Goal: Navigation & Orientation: Find specific page/section

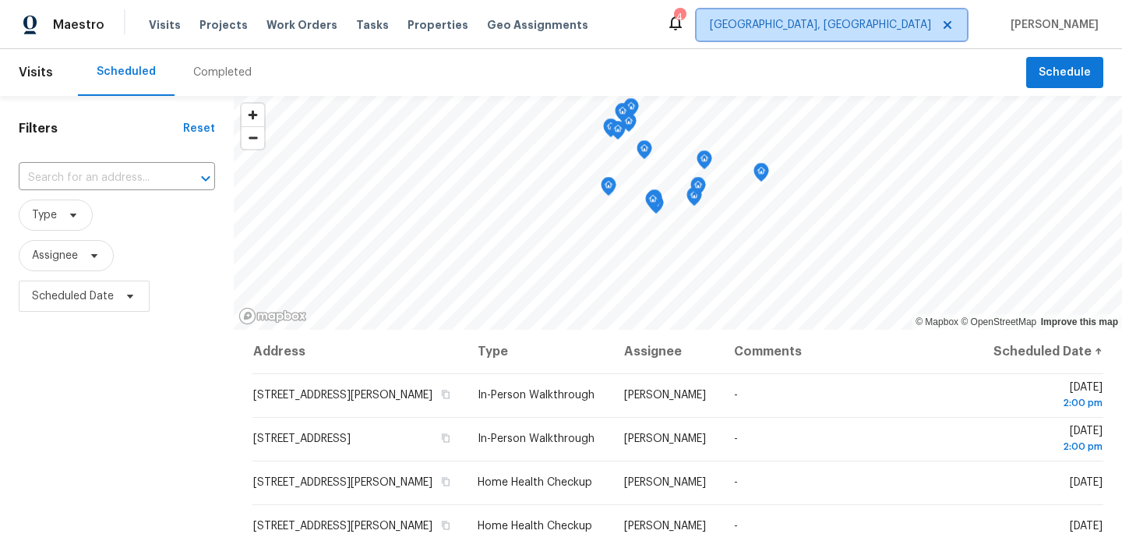
click at [944, 26] on icon at bounding box center [948, 25] width 8 height 8
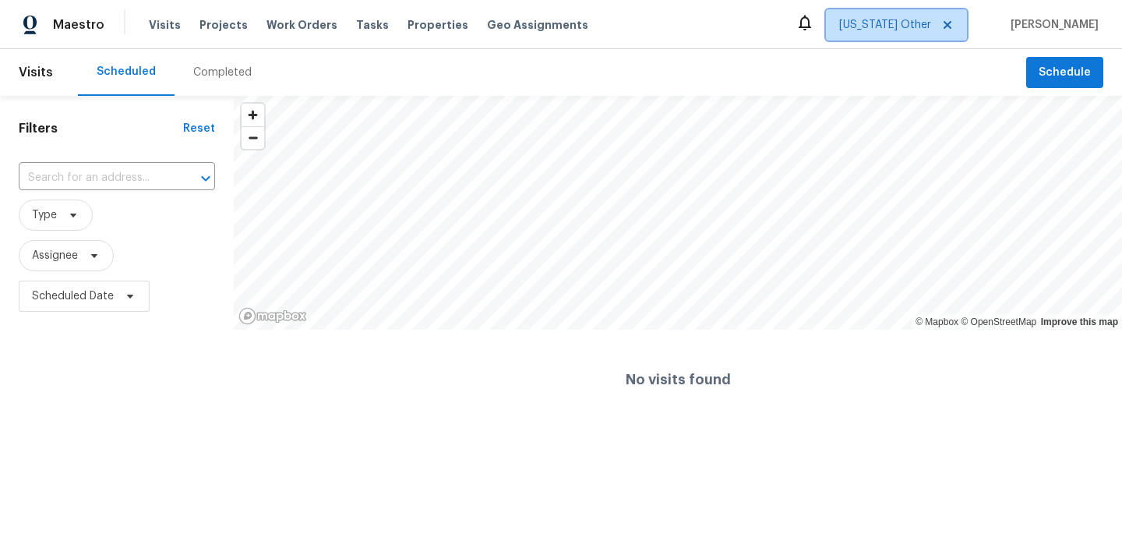
click at [944, 26] on icon at bounding box center [948, 25] width 8 height 8
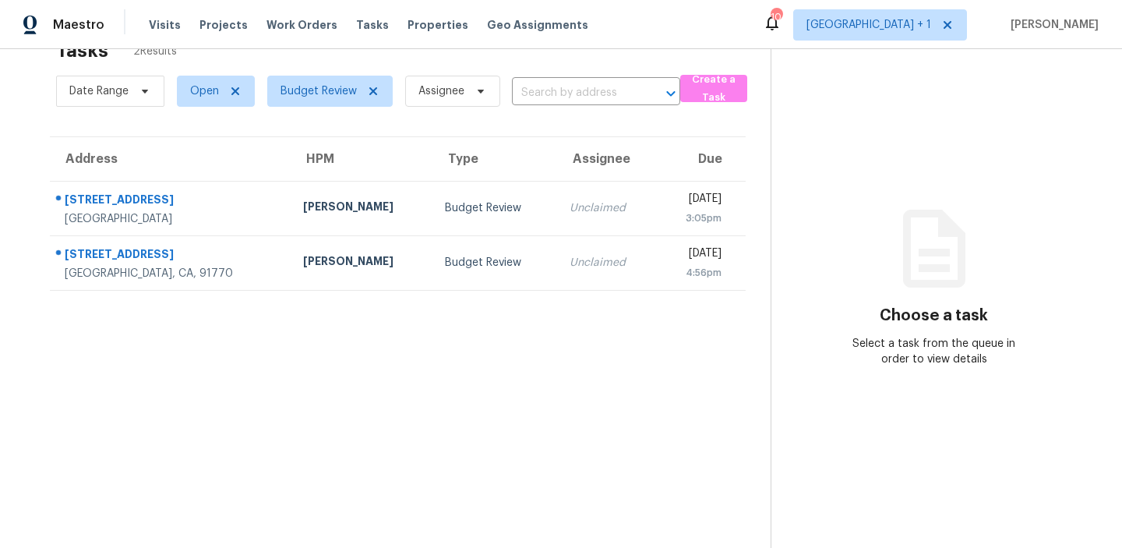
scroll to position [49, 0]
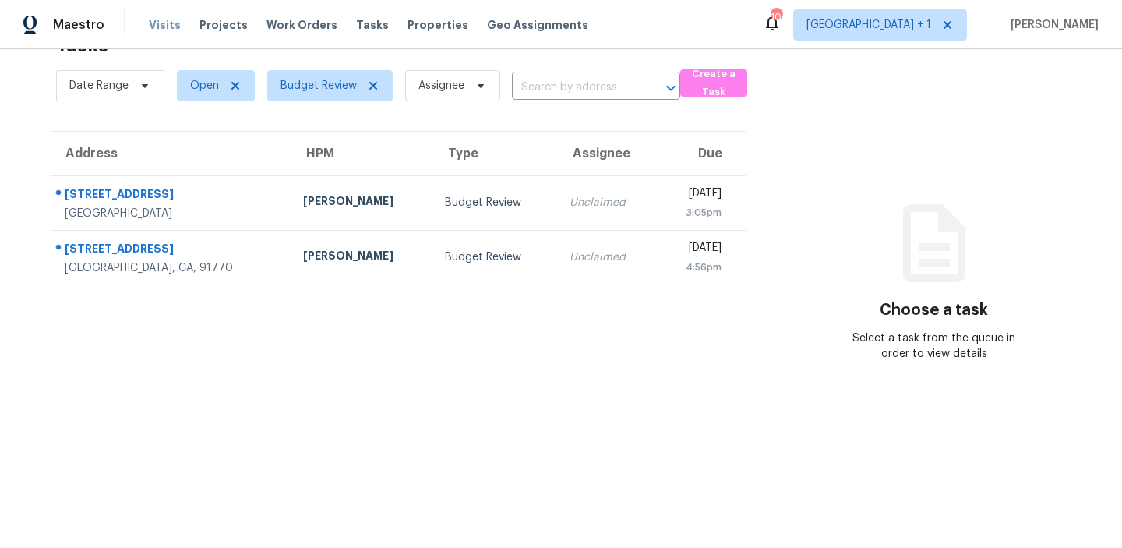
click at [159, 21] on span "Visits" at bounding box center [165, 25] width 32 height 16
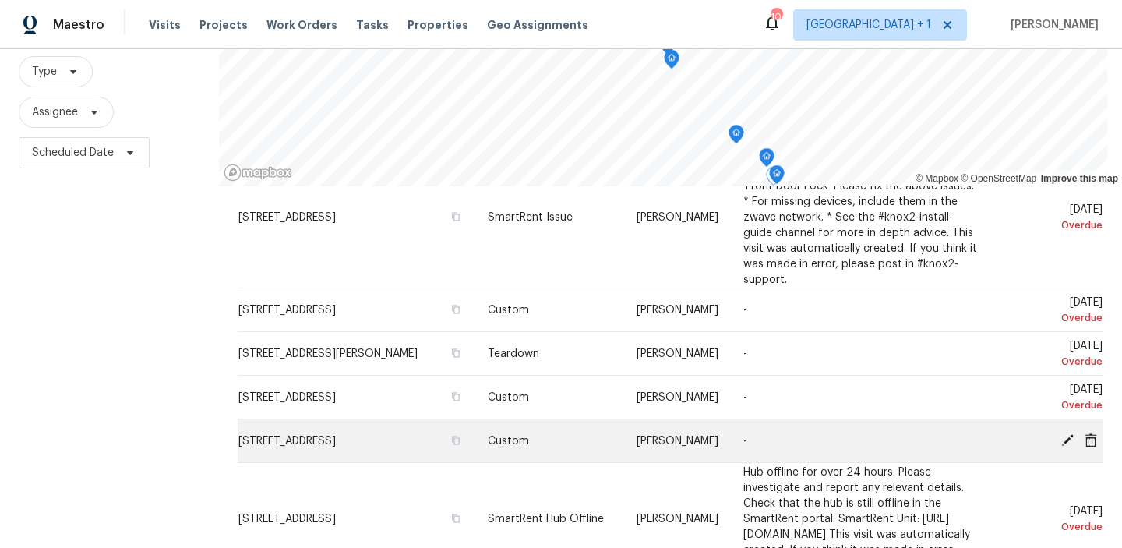
scroll to position [196, 0]
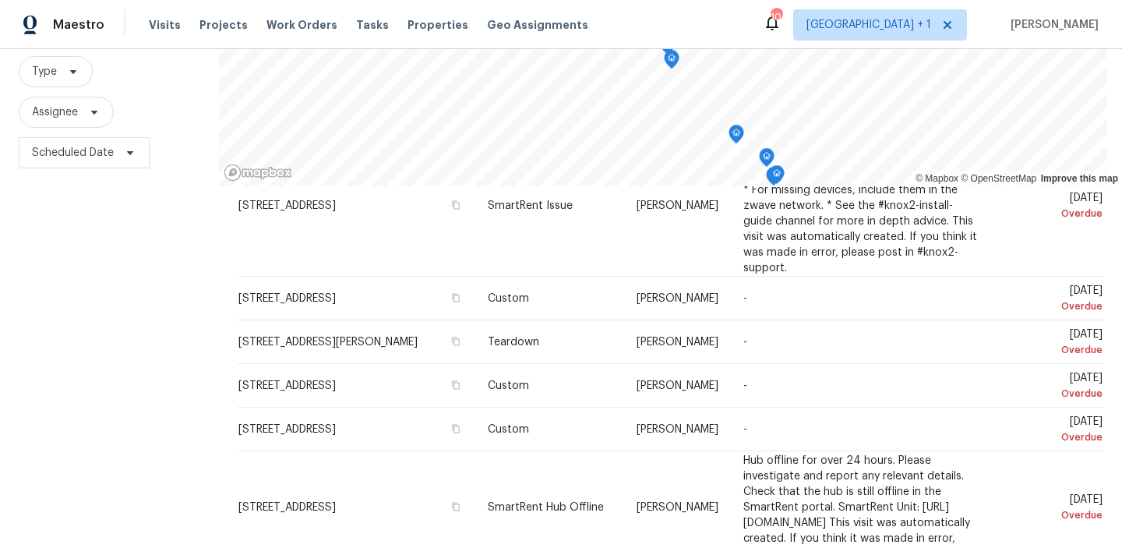
click at [94, 353] on div "Filters Reset ​ Type Assignee Scheduled Date" at bounding box center [109, 288] width 219 height 672
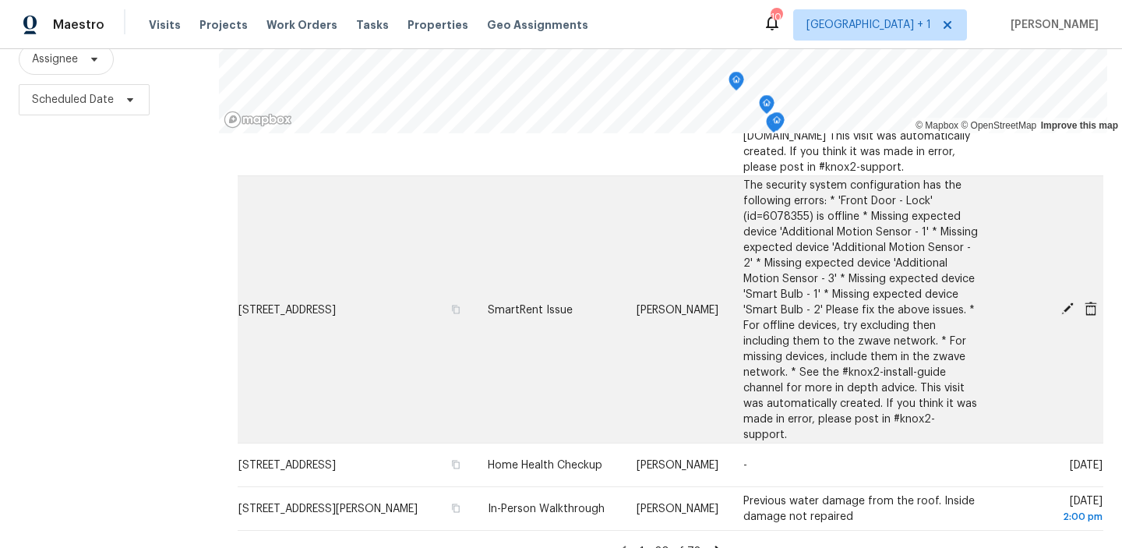
scroll to position [220, 0]
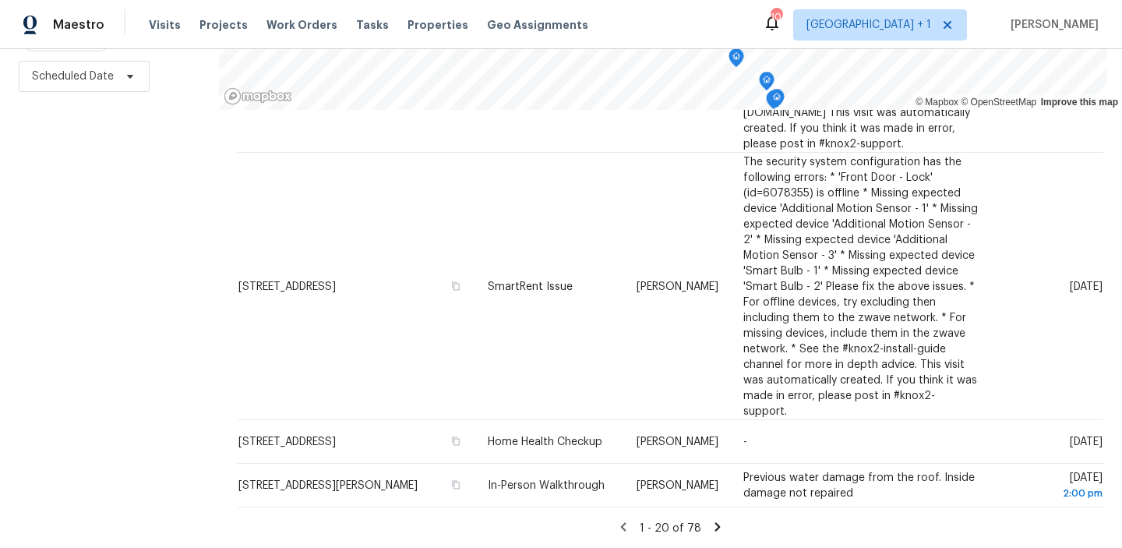
click at [716, 528] on icon at bounding box center [718, 526] width 5 height 9
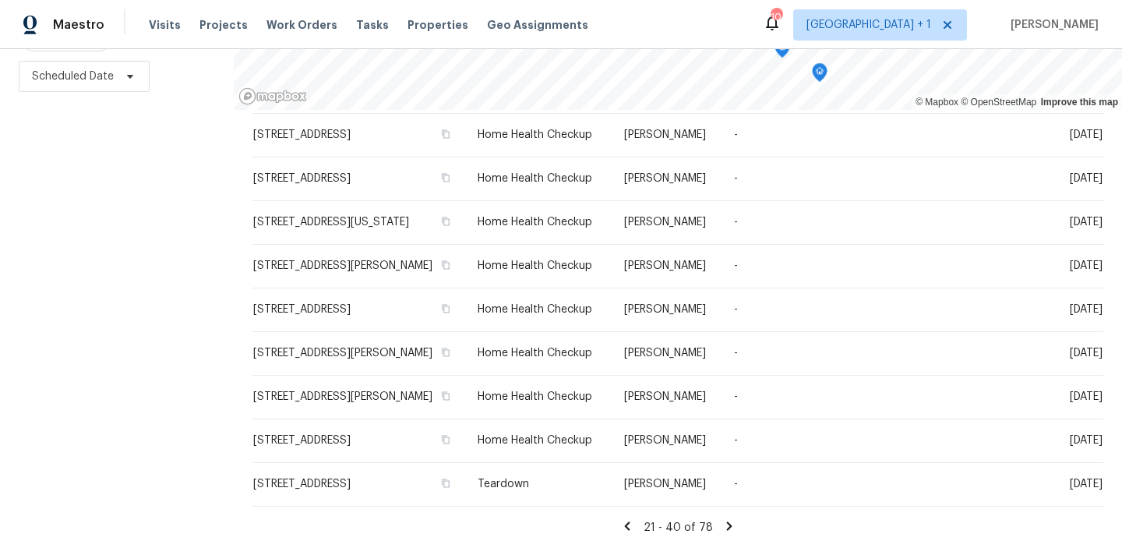
click at [723, 529] on icon at bounding box center [730, 526] width 14 height 14
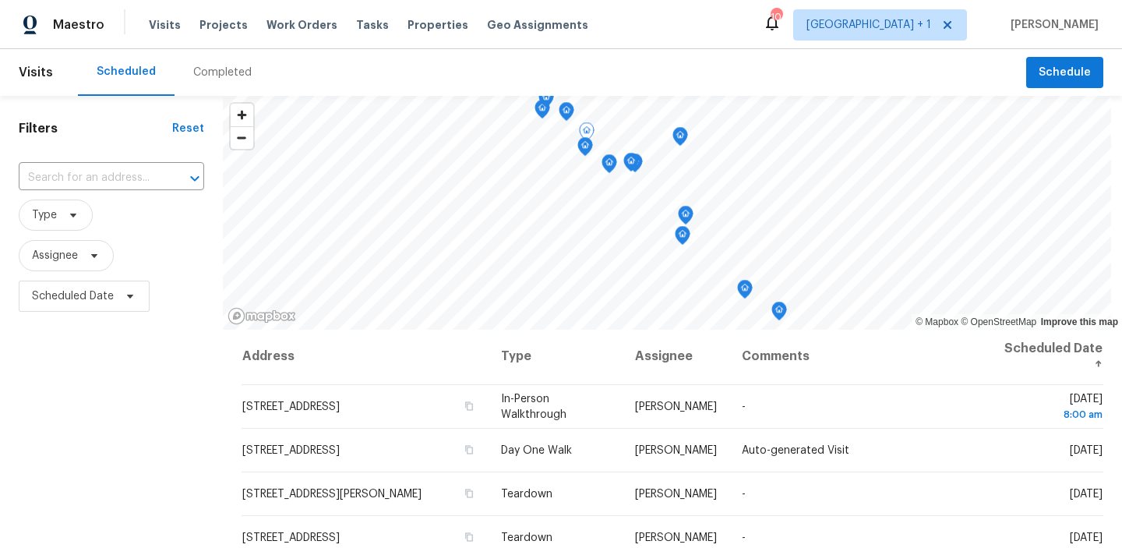
scroll to position [0, 0]
click at [27, 393] on div "Filters Reset ​ Type Assignee Scheduled Date" at bounding box center [111, 432] width 223 height 672
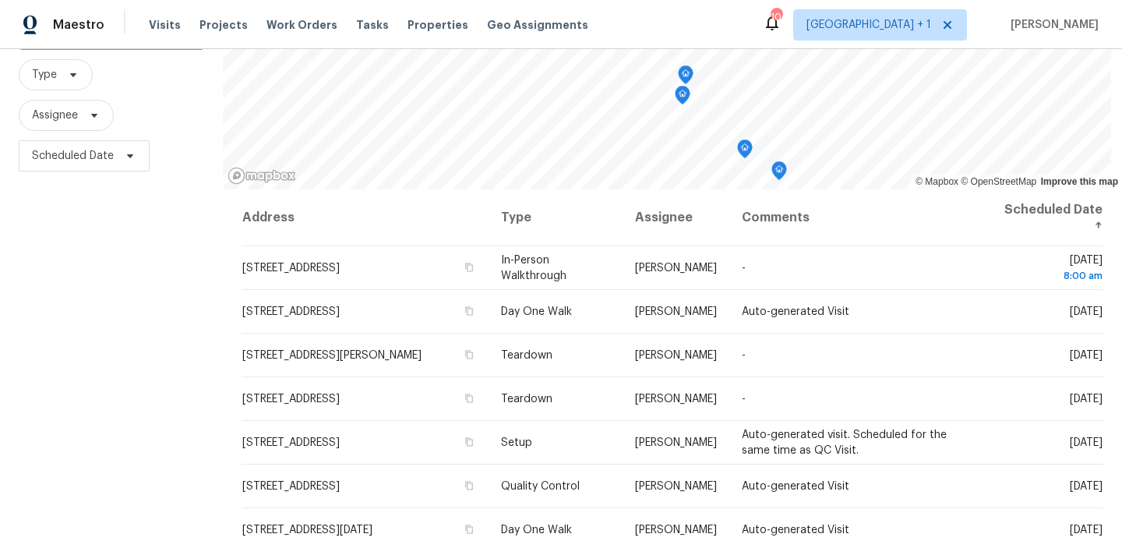
scroll to position [176, 0]
